Goal: Register for event/course

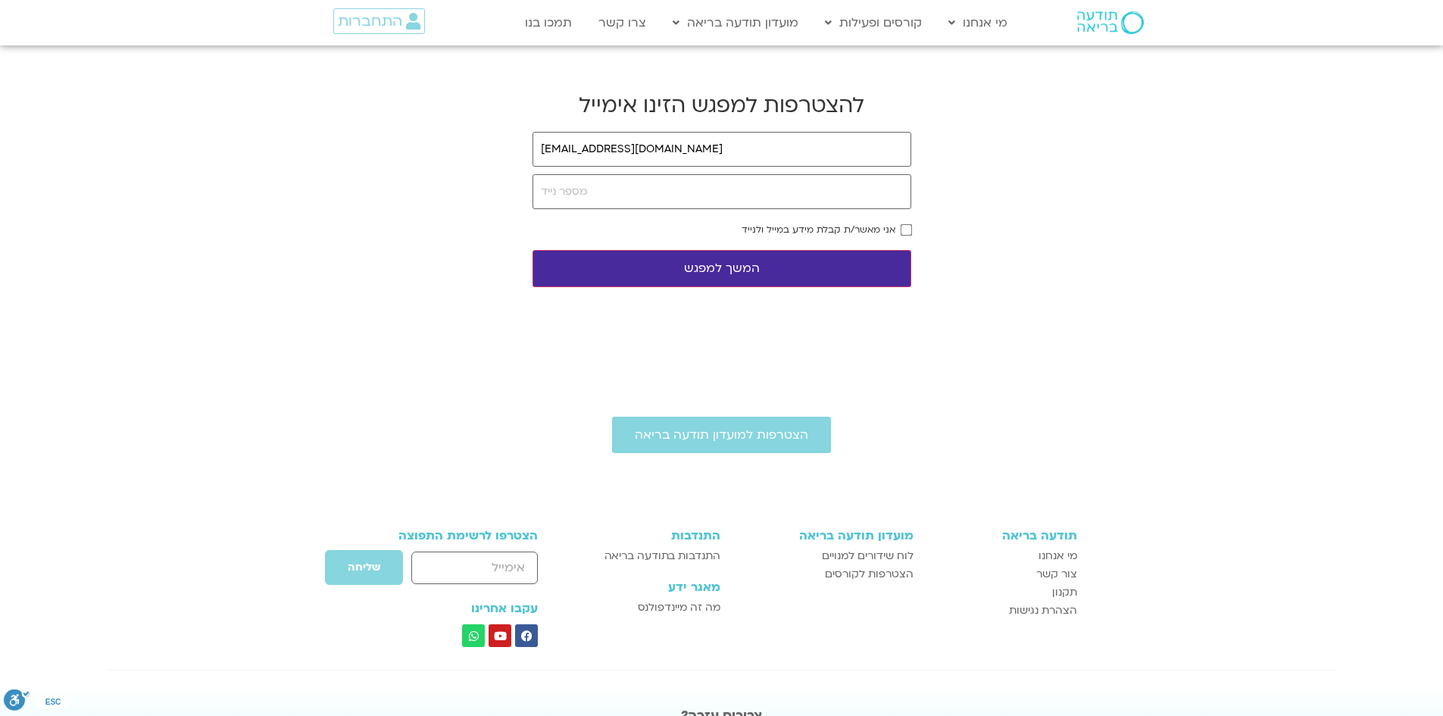
type input "[EMAIL_ADDRESS][DOMAIN_NAME]"
drag, startPoint x: 552, startPoint y: 192, endPoint x: 568, endPoint y: 187, distance: 16.5
click at [557, 192] on input "tel" at bounding box center [721, 191] width 379 height 35
type input "0507359658"
click at [720, 273] on button "המשך למפגש" at bounding box center [721, 268] width 379 height 37
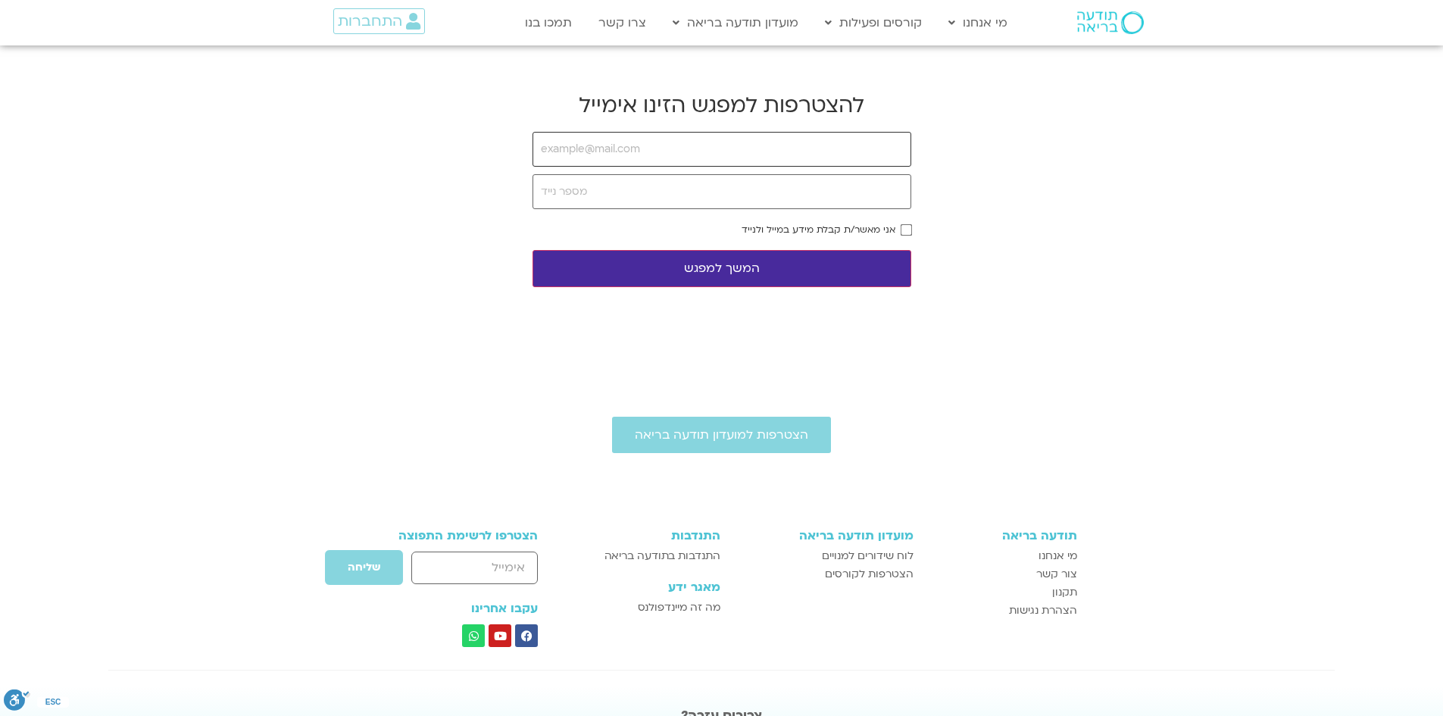
click at [595, 144] on input "email" at bounding box center [721, 149] width 379 height 35
type input "[EMAIL_ADDRESS][DOMAIN_NAME]"
click at [547, 198] on input "tel" at bounding box center [721, 191] width 379 height 35
type input "0658"
click at [709, 277] on button "המשך למפגש" at bounding box center [721, 268] width 379 height 37
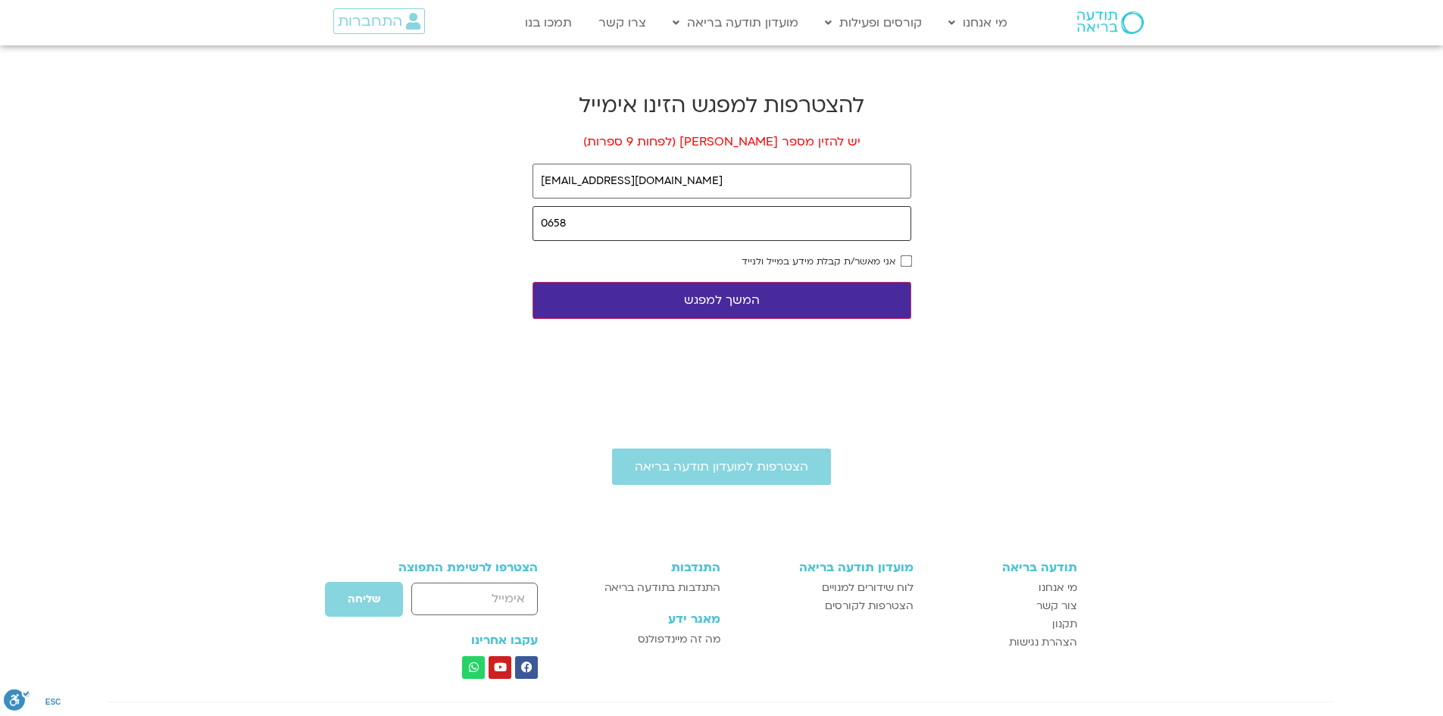
drag, startPoint x: 568, startPoint y: 219, endPoint x: 505, endPoint y: 219, distance: 62.9
click at [505, 219] on body "דלג לתוכן Main Menu מי אנחנו מי אנחנו שאלות נפוצות מנחים ומנחות בתודעה בריאה מה…" at bounding box center [721, 442] width 1443 height 885
type input "0507359658"
click at [733, 304] on button "המשך למפגש" at bounding box center [721, 300] width 379 height 37
